Goal: Transaction & Acquisition: Purchase product/service

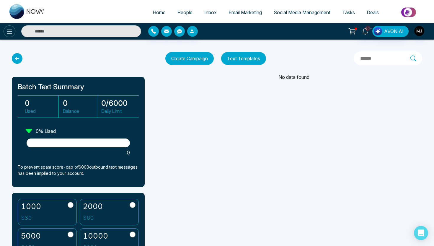
click at [6, 29] on icon at bounding box center [9, 31] width 7 height 7
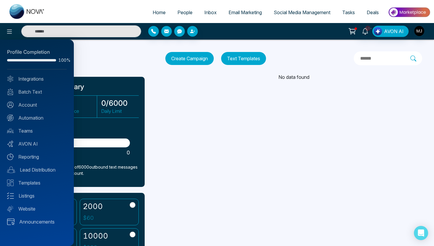
click at [123, 56] on div at bounding box center [217, 123] width 434 height 246
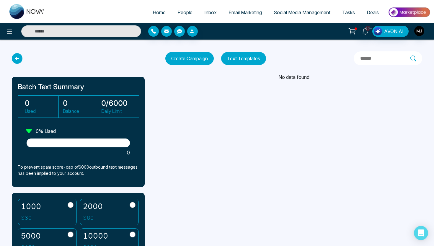
click at [157, 14] on span "Home" at bounding box center [159, 12] width 13 height 6
select select "*"
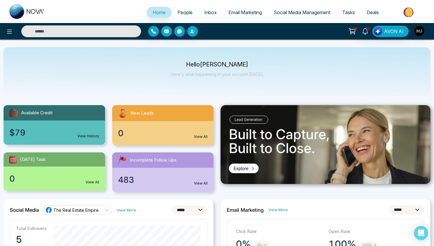
click at [402, 11] on img at bounding box center [409, 12] width 43 height 13
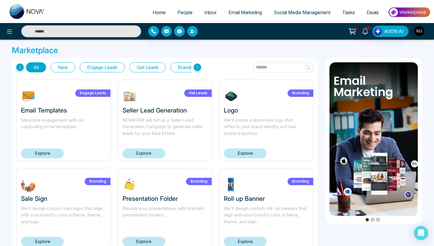
click at [22, 68] on icon at bounding box center [19, 66] width 7 height 7
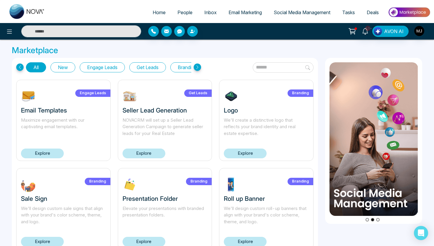
click at [353, 32] on icon at bounding box center [352, 30] width 5 height 3
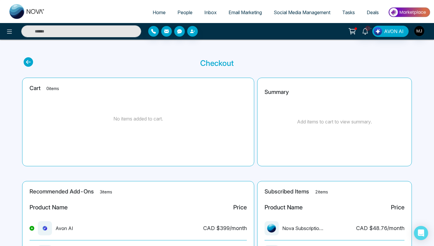
click at [29, 60] on icon at bounding box center [28, 61] width 9 height 9
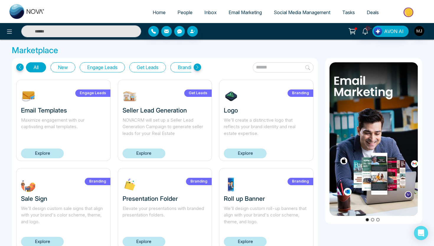
click at [373, 10] on span "Deals" at bounding box center [373, 12] width 12 height 6
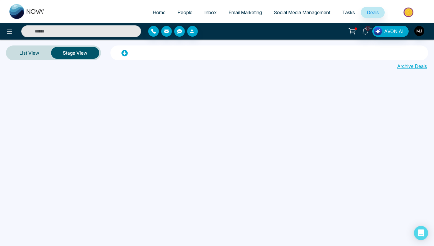
click at [393, 35] on button "AVON AI" at bounding box center [390, 31] width 36 height 11
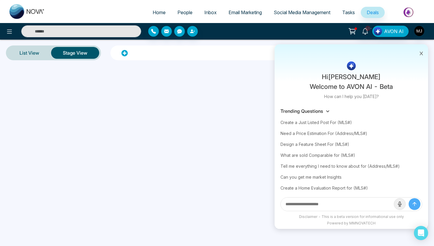
click at [366, 31] on icon at bounding box center [365, 31] width 6 height 6
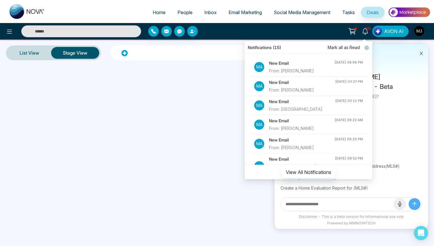
click at [351, 30] on icon at bounding box center [352, 31] width 8 height 8
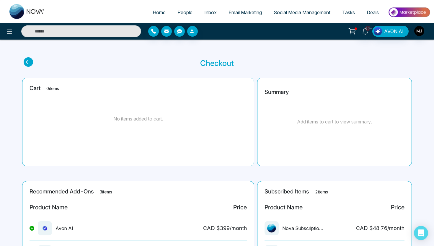
click at [423, 33] on img "button" at bounding box center [419, 31] width 10 height 10
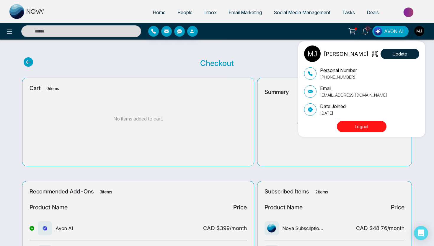
click at [16, 12] on div "[PERSON_NAME][DEMOGRAPHIC_DATA] Update Personal Number [PHONE_NUMBER] Email [EM…" at bounding box center [217, 123] width 434 height 246
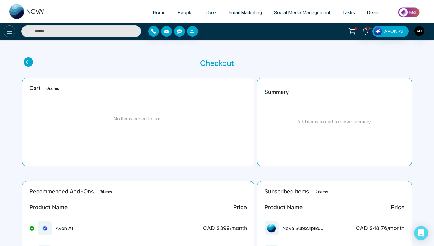
click at [8, 31] on icon at bounding box center [9, 32] width 5 height 4
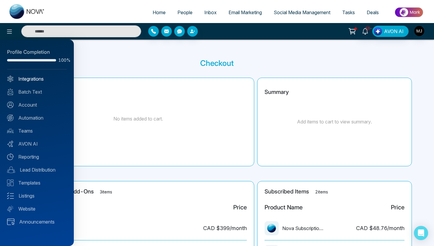
click at [29, 79] on link "Integrations" at bounding box center [37, 78] width 60 height 7
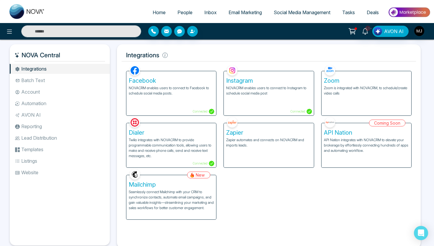
click at [31, 78] on li "Batch Text" at bounding box center [60, 80] width 100 height 10
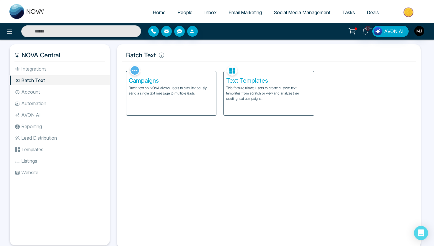
click at [182, 11] on span "People" at bounding box center [184, 12] width 15 height 6
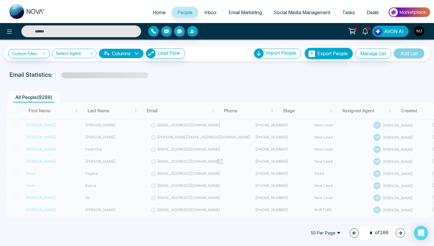
click at [419, 32] on img "button" at bounding box center [419, 31] width 10 height 10
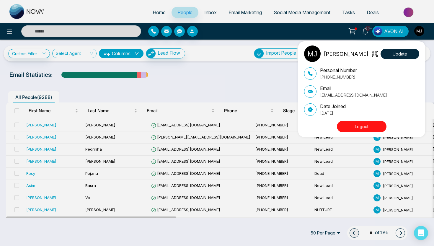
click at [415, 13] on div "[PERSON_NAME][DEMOGRAPHIC_DATA] Update Personal Number [PHONE_NUMBER] Email [EM…" at bounding box center [217, 123] width 434 height 246
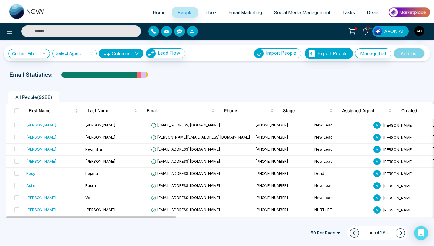
click at [411, 13] on img at bounding box center [409, 12] width 43 height 13
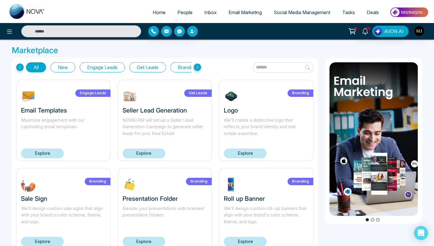
click at [12, 27] on button at bounding box center [10, 31] width 12 height 12
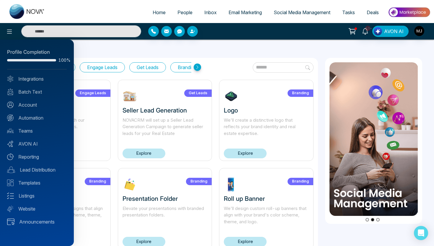
click at [19, 12] on div at bounding box center [217, 123] width 434 height 246
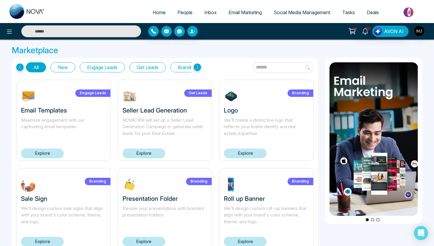
click at [413, 14] on img at bounding box center [409, 12] width 43 height 13
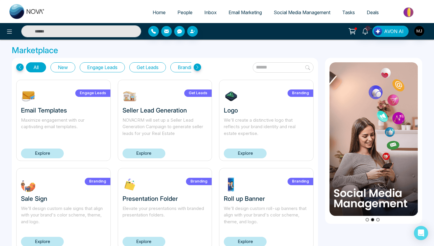
click at [355, 31] on icon at bounding box center [352, 30] width 5 height 3
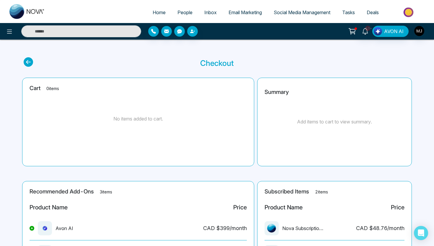
click at [30, 62] on icon at bounding box center [28, 61] width 9 height 9
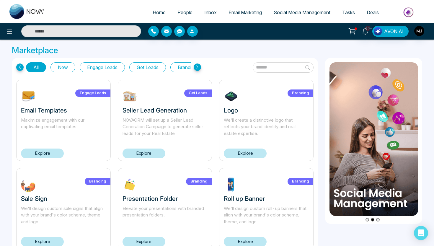
click at [17, 14] on img at bounding box center [26, 11] width 35 height 15
select select "*"
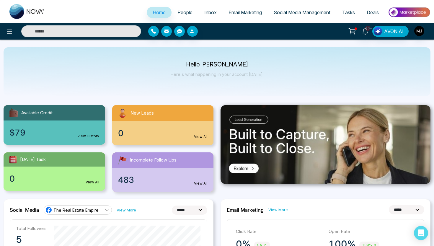
click at [87, 137] on link "View History" at bounding box center [88, 135] width 22 height 5
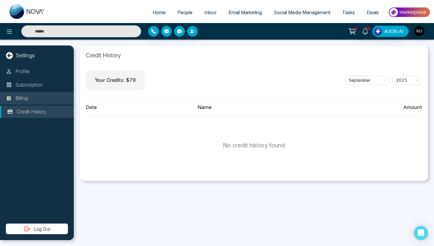
click at [53, 100] on li "Billing" at bounding box center [37, 98] width 74 height 12
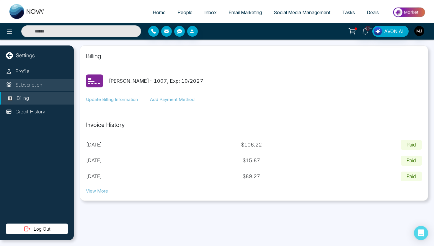
click at [50, 89] on li "Subscription" at bounding box center [37, 85] width 74 height 12
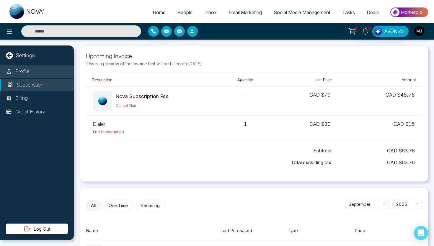
click at [51, 69] on li "Profile" at bounding box center [37, 71] width 74 height 12
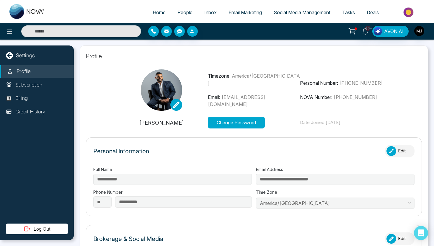
type input "**********"
click at [36, 56] on div "Settings" at bounding box center [37, 55] width 74 height 8
click at [11, 56] on icon at bounding box center [9, 55] width 7 height 7
select select "*"
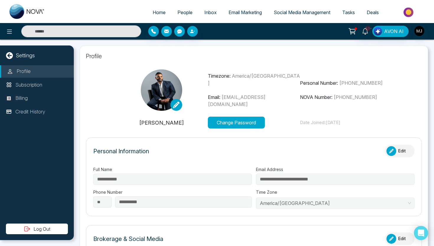
select select "*"
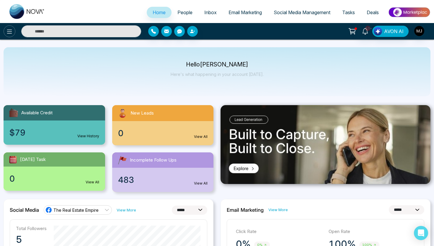
click at [8, 35] on button at bounding box center [10, 31] width 12 height 12
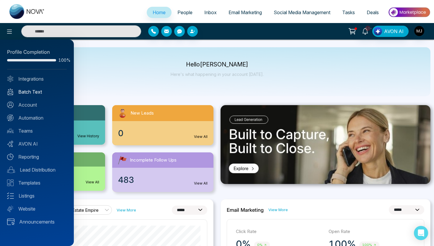
click at [24, 93] on link "Batch Text" at bounding box center [37, 91] width 60 height 7
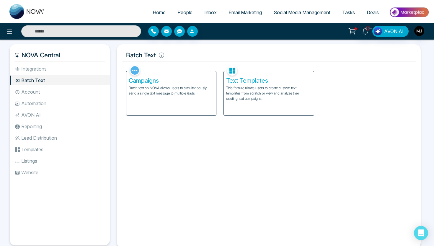
click at [242, 116] on div "Text Templates This feature allows users to create custom text templates from s…" at bounding box center [269, 93] width 90 height 45
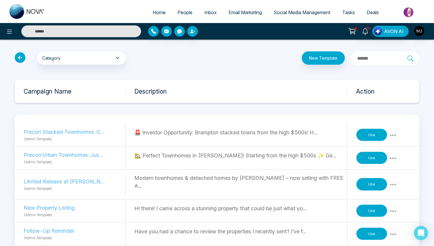
click at [17, 58] on icon at bounding box center [20, 57] width 11 height 11
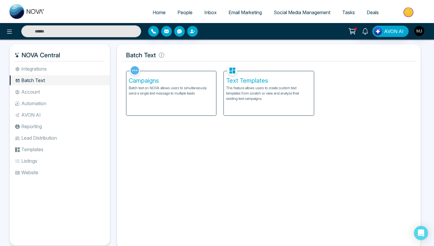
click at [150, 110] on div "Campaigns Batch text on NOVA allows users to simultaneously send a single text …" at bounding box center [171, 93] width 90 height 44
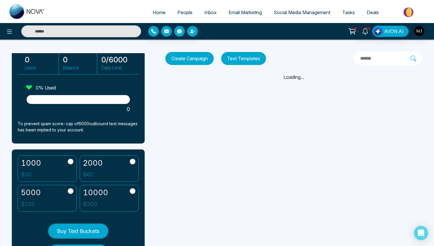
scroll to position [44, 0]
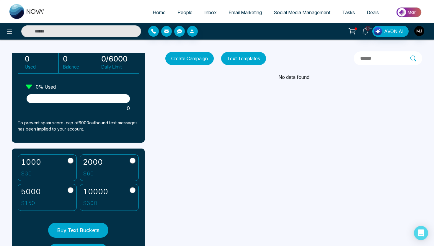
click at [104, 164] on label "2000 $ 60" at bounding box center [109, 167] width 59 height 27
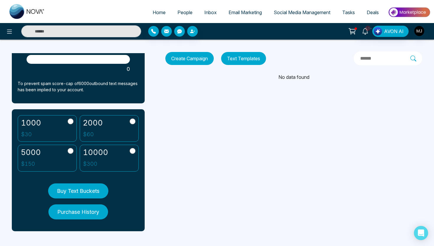
scroll to position [83, 0]
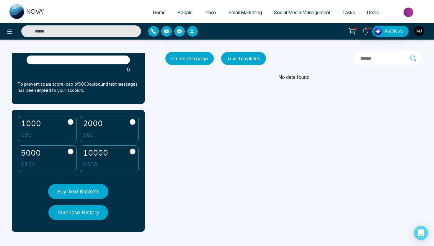
click at [83, 196] on button "Buy Text Buckets" at bounding box center [78, 191] width 60 height 15
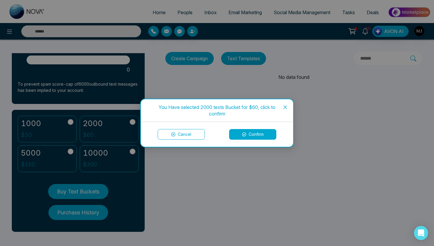
click at [263, 134] on button "Confirm" at bounding box center [252, 134] width 47 height 11
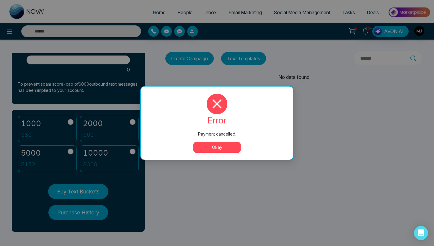
click at [215, 144] on button "Okay" at bounding box center [216, 147] width 47 height 11
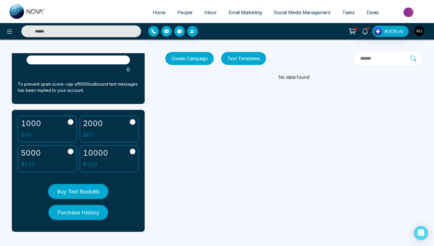
click at [153, 14] on span "Home" at bounding box center [159, 12] width 13 height 6
select select "*"
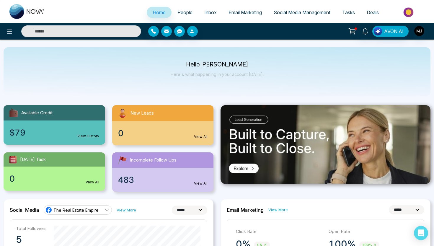
click at [92, 134] on link "View History" at bounding box center [88, 135] width 22 height 5
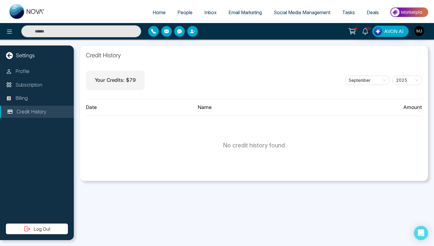
click at [126, 81] on p "Your Credits: $ 79" at bounding box center [115, 80] width 41 height 8
click at [159, 79] on div "Your Credits: $ 79 [DATE]" at bounding box center [254, 80] width 336 height 19
click at [25, 87] on p "Subscription" at bounding box center [28, 85] width 27 height 8
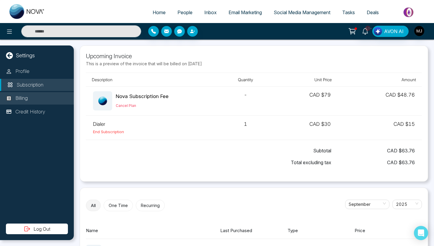
click at [31, 95] on li "Billing" at bounding box center [37, 98] width 74 height 12
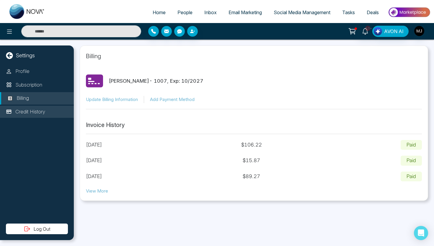
click at [42, 110] on p "Credit History" at bounding box center [30, 112] width 30 height 8
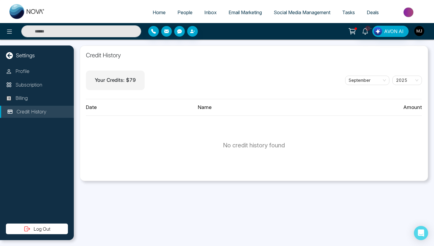
click at [134, 76] on div "Your Credits: $ 79" at bounding box center [115, 80] width 59 height 19
click at [176, 79] on div "Your Credits: $ 79 [DATE]" at bounding box center [254, 80] width 336 height 19
click at [279, 144] on p "No credit history found" at bounding box center [254, 145] width 62 height 9
click at [361, 81] on span "September" at bounding box center [367, 80] width 37 height 9
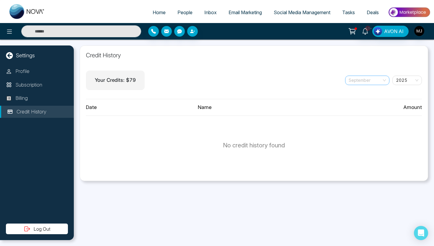
scroll to position [9, 0]
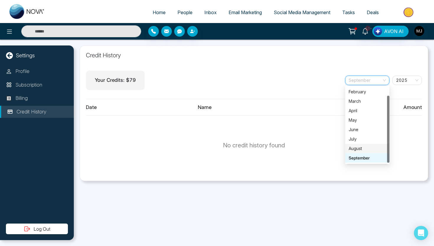
click at [359, 147] on div "August" at bounding box center [367, 148] width 37 height 6
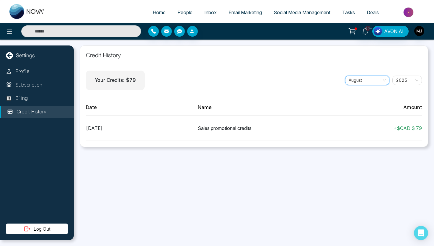
click at [356, 130] on div "+ $ CAD $ 79" at bounding box center [366, 128] width 112 height 7
click at [402, 128] on div "+ $ CAD $ 79" at bounding box center [366, 128] width 112 height 7
click at [259, 133] on div "[DATE] Sales promotional credits + $ CAD $ 79" at bounding box center [254, 128] width 336 height 25
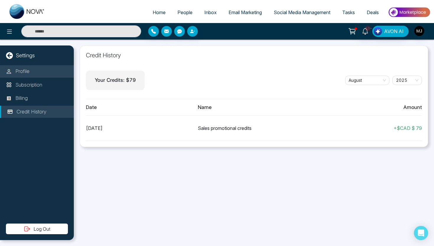
click at [18, 73] on p "Profile" at bounding box center [22, 72] width 14 height 8
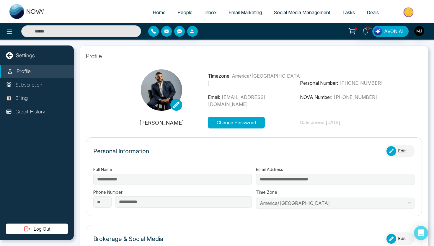
type input "**********"
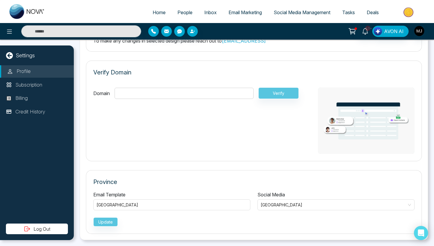
scroll to position [397, 0]
click at [32, 99] on li "Billing" at bounding box center [37, 98] width 74 height 12
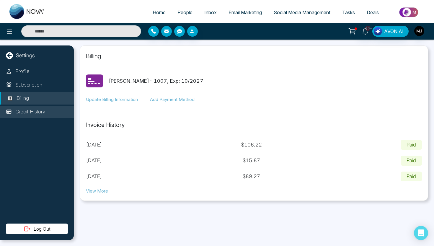
click at [38, 114] on p "Credit History" at bounding box center [30, 112] width 30 height 8
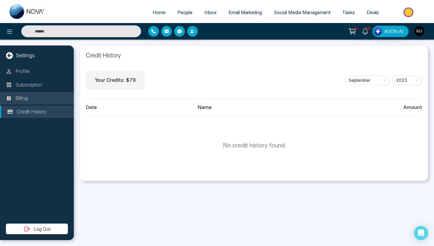
click at [41, 102] on li "Billing" at bounding box center [37, 98] width 74 height 12
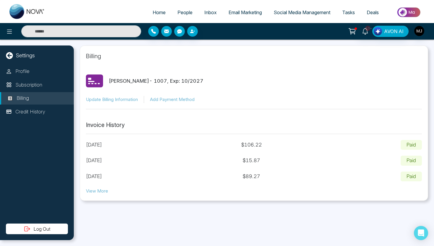
click at [12, 56] on icon at bounding box center [9, 55] width 7 height 7
select select "*"
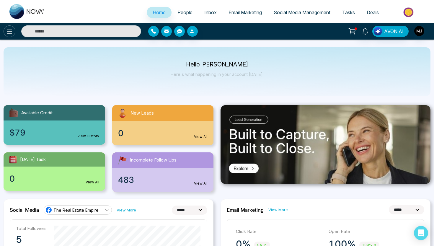
click at [10, 36] on button at bounding box center [10, 31] width 12 height 12
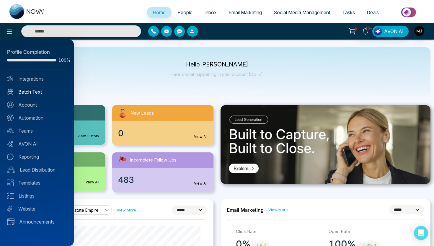
click at [29, 94] on link "Batch Text" at bounding box center [37, 91] width 60 height 7
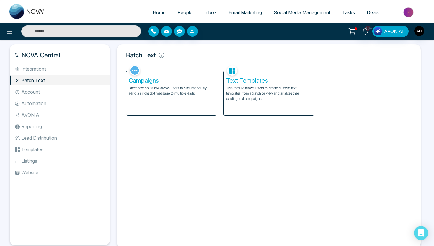
click at [151, 114] on div "Campaigns Batch text on NOVA allows users to simultaneously send a single text …" at bounding box center [171, 93] width 90 height 44
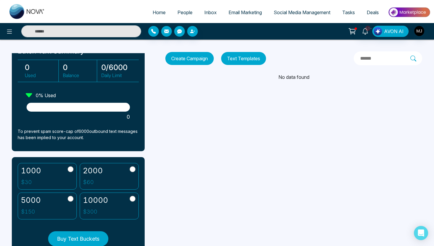
scroll to position [42, 0]
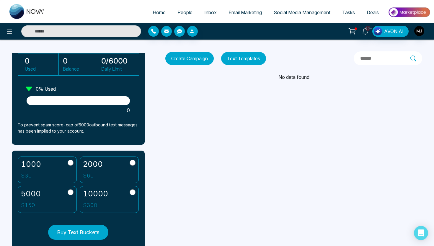
click at [111, 179] on label "2000 $ 60" at bounding box center [109, 170] width 59 height 27
click at [91, 231] on button "Buy Text Buckets" at bounding box center [78, 232] width 60 height 15
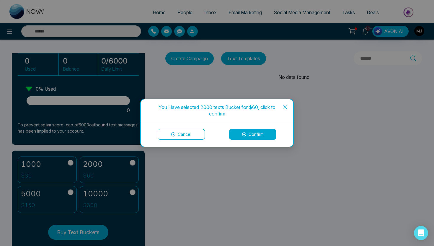
click at [263, 131] on button "Confirm" at bounding box center [252, 134] width 47 height 11
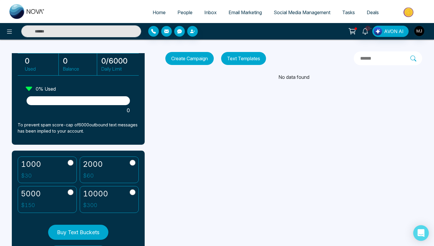
click at [422, 230] on icon "Open Intercom Messenger" at bounding box center [421, 233] width 7 height 8
click at [401, 8] on img at bounding box center [409, 12] width 43 height 13
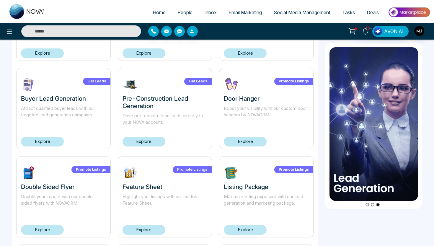
scroll to position [273, 0]
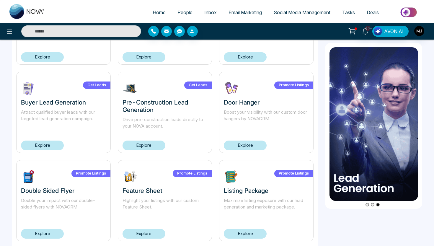
click at [140, 147] on link "Explore" at bounding box center [144, 146] width 43 height 10
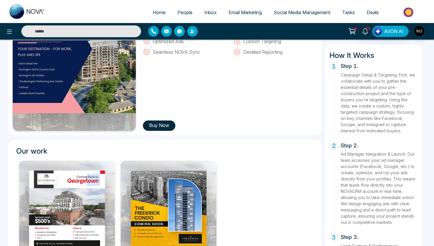
scroll to position [97, 0]
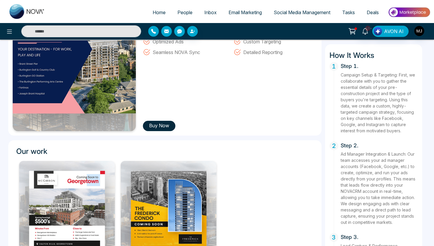
click at [156, 127] on button "Buy Now" at bounding box center [159, 126] width 32 height 10
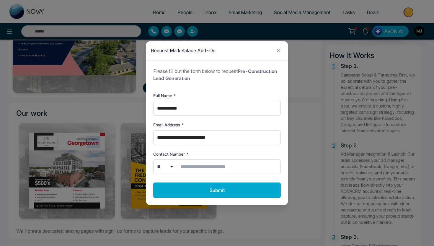
scroll to position [135, 0]
click at [278, 53] on icon "Close modal" at bounding box center [278, 50] width 7 height 7
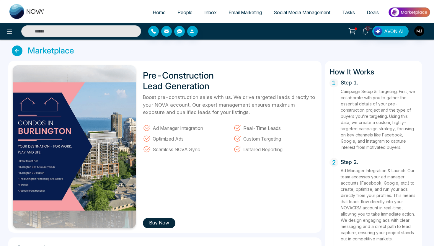
scroll to position [0, 0]
click at [21, 51] on icon at bounding box center [17, 50] width 11 height 11
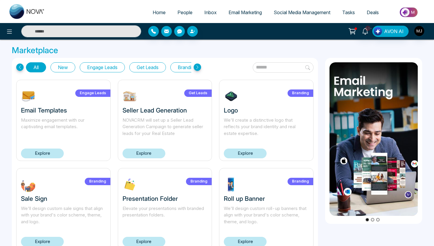
click at [374, 219] on button "Go to slide 2" at bounding box center [373, 220] width 4 height 4
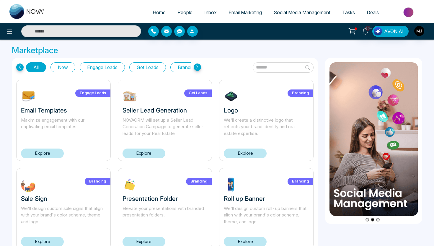
click at [379, 220] on button "Go to slide 3" at bounding box center [378, 220] width 4 height 4
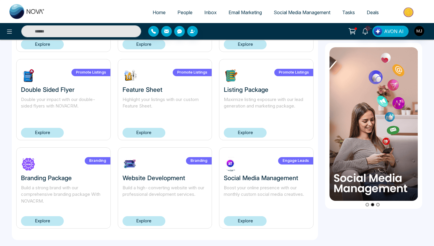
scroll to position [374, 0]
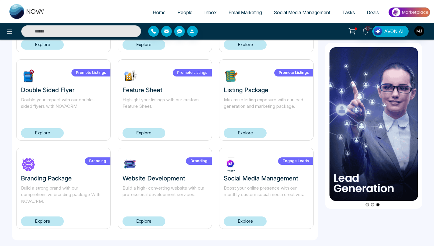
click at [43, 133] on link "Explore" at bounding box center [42, 133] width 43 height 10
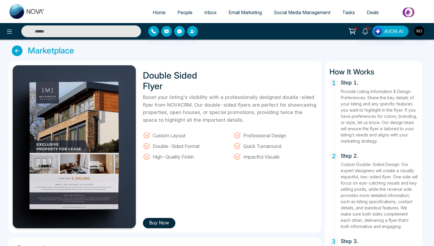
click at [22, 51] on link at bounding box center [19, 50] width 14 height 11
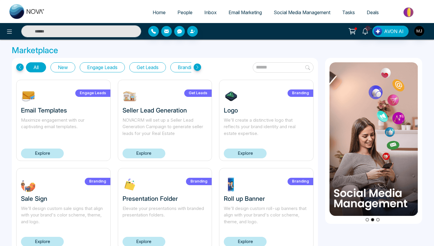
click at [20, 16] on img at bounding box center [26, 11] width 35 height 15
select select "*"
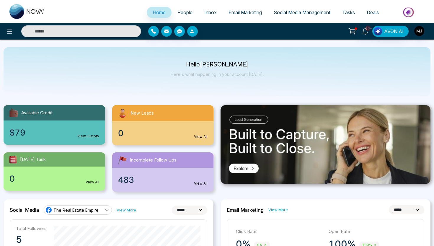
click at [398, 13] on img at bounding box center [409, 12] width 43 height 13
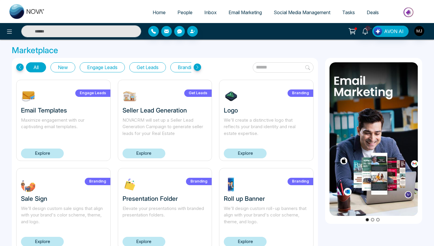
click at [157, 69] on button "Get Leads" at bounding box center [147, 67] width 37 height 10
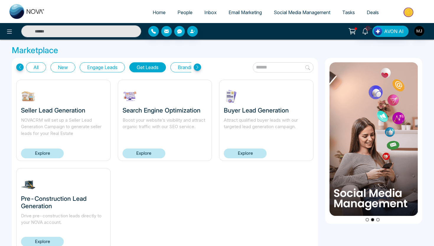
click at [235, 156] on link "Explore" at bounding box center [245, 154] width 43 height 10
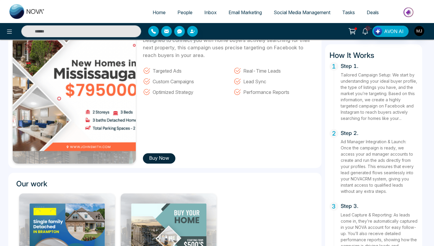
scroll to position [63, 0]
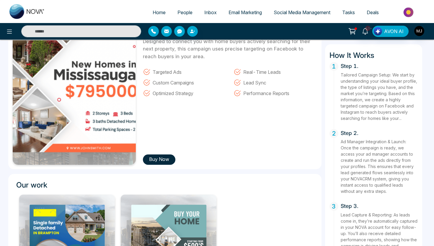
click at [161, 156] on button "Buy Now" at bounding box center [159, 159] width 32 height 10
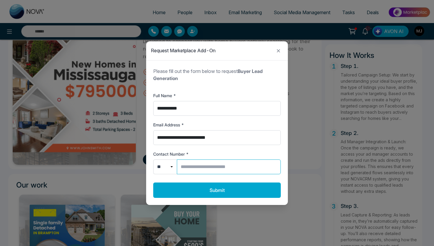
click at [193, 168] on input "Contact Number *" at bounding box center [229, 166] width 104 height 15
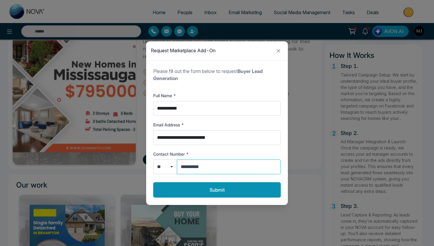
type input "**********"
click at [226, 190] on button "Submit" at bounding box center [217, 189] width 128 height 15
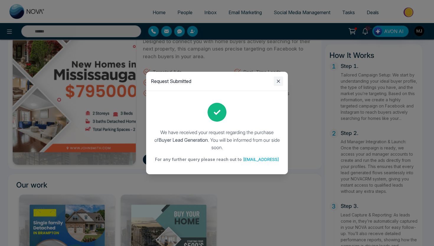
click at [280, 82] on icon "Close modal" at bounding box center [278, 81] width 7 height 7
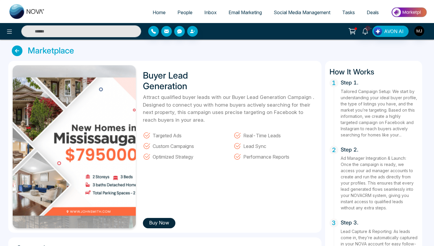
scroll to position [0, 0]
click at [16, 52] on icon at bounding box center [17, 50] width 11 height 11
